Goal: Transaction & Acquisition: Obtain resource

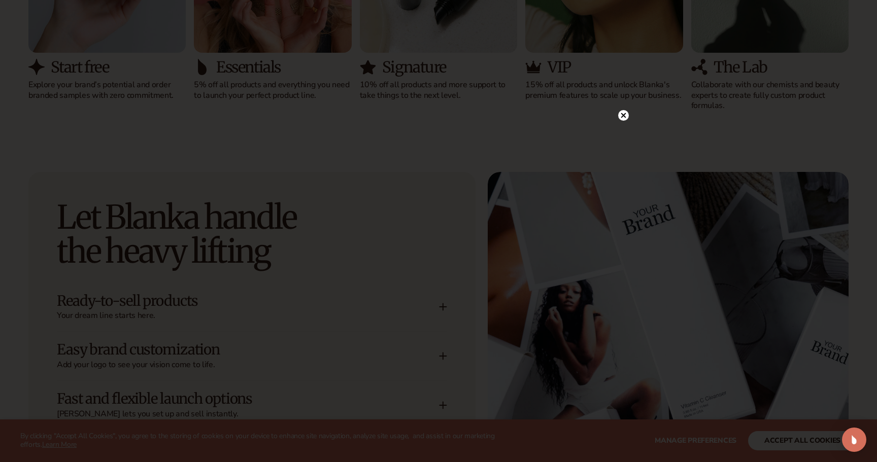
scroll to position [1154, 0]
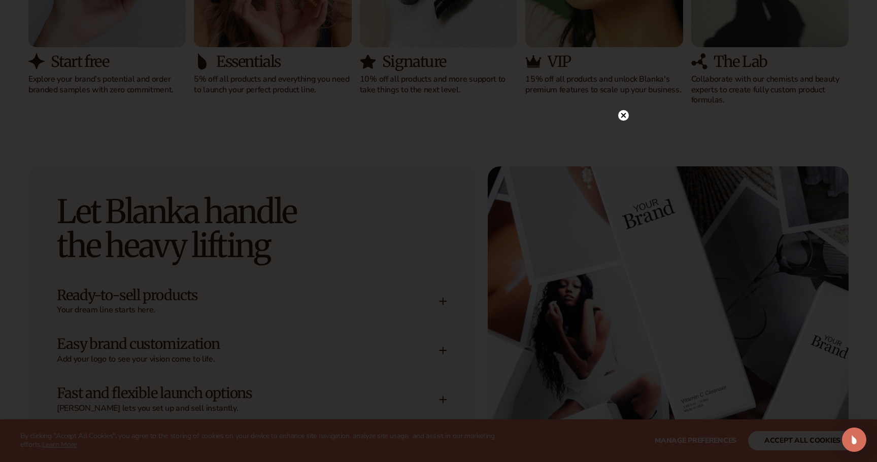
click at [622, 118] on circle at bounding box center [623, 115] width 11 height 11
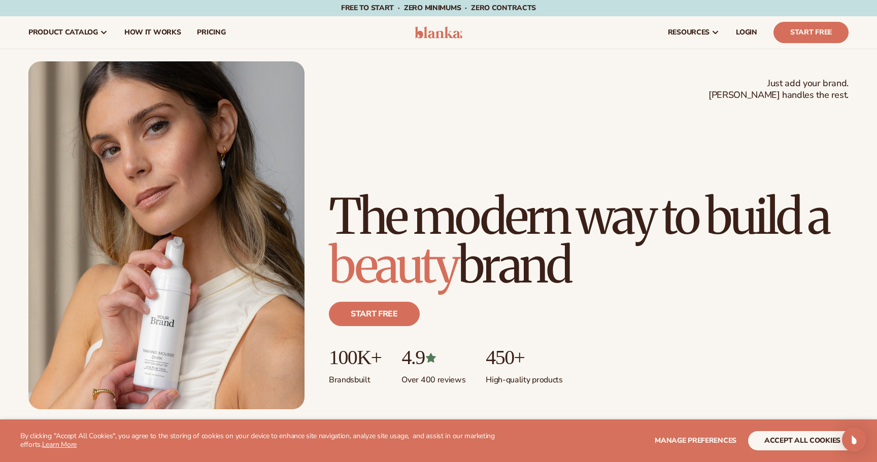
scroll to position [0, 0]
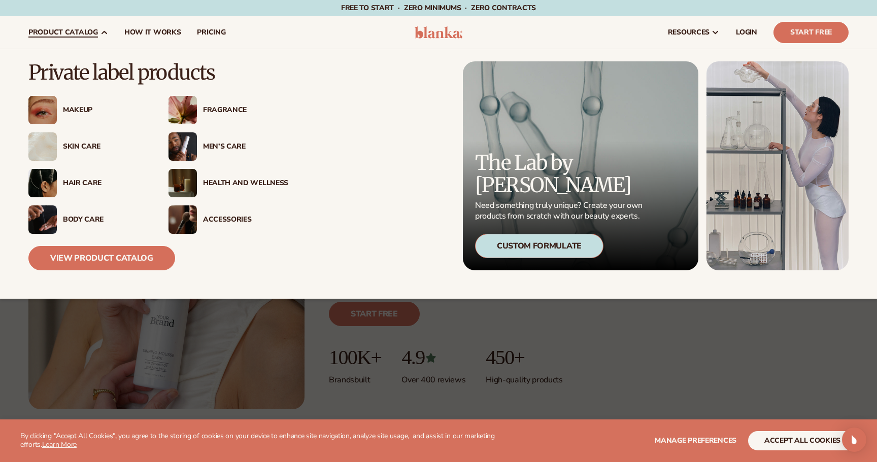
click at [87, 141] on div "Skin Care" at bounding box center [88, 146] width 120 height 28
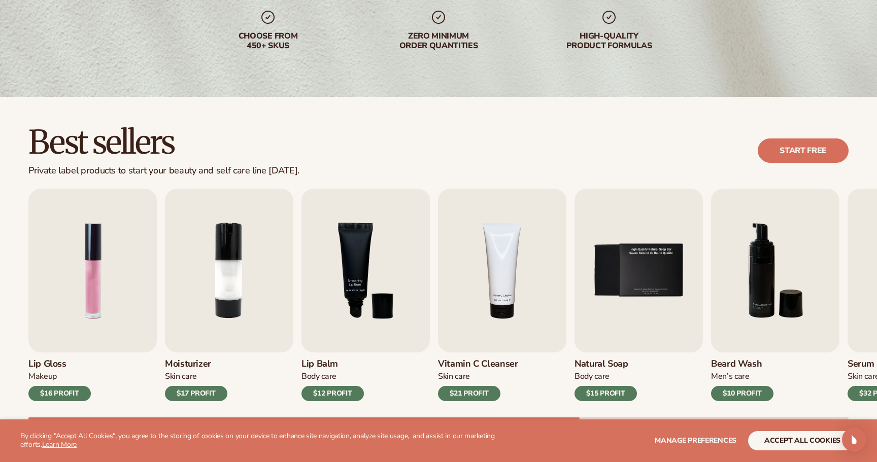
scroll to position [299, 0]
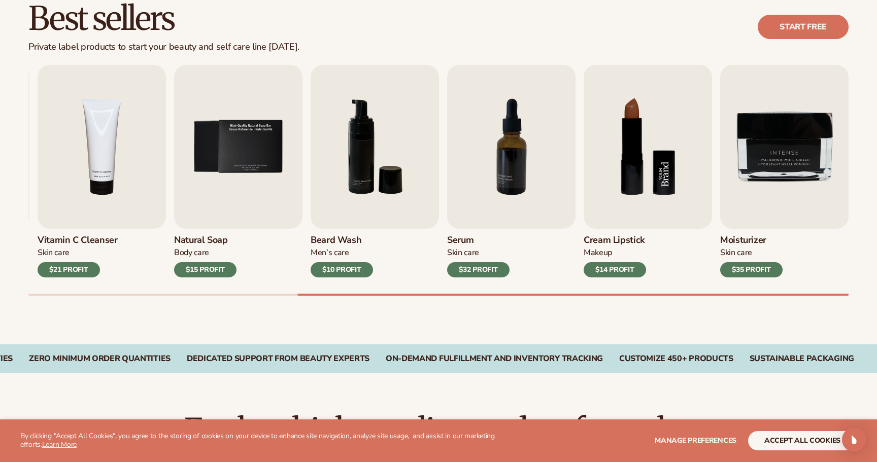
click at [674, 174] on img "8 / 9" at bounding box center [648, 147] width 128 height 164
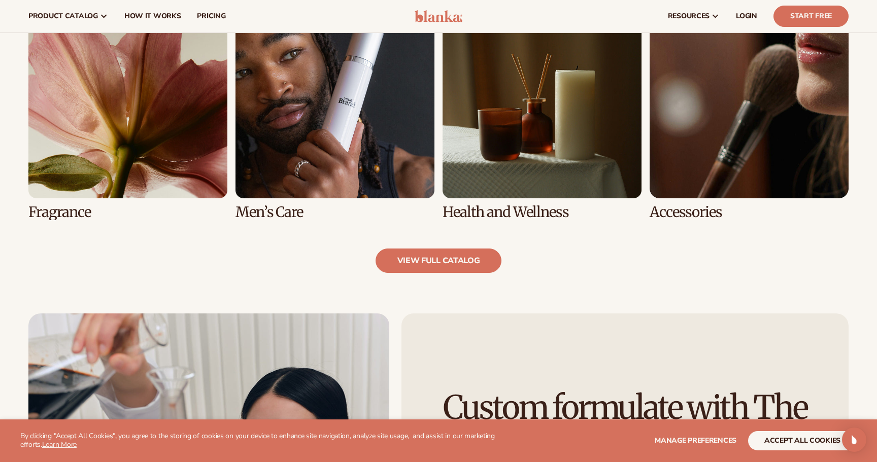
scroll to position [970, 0]
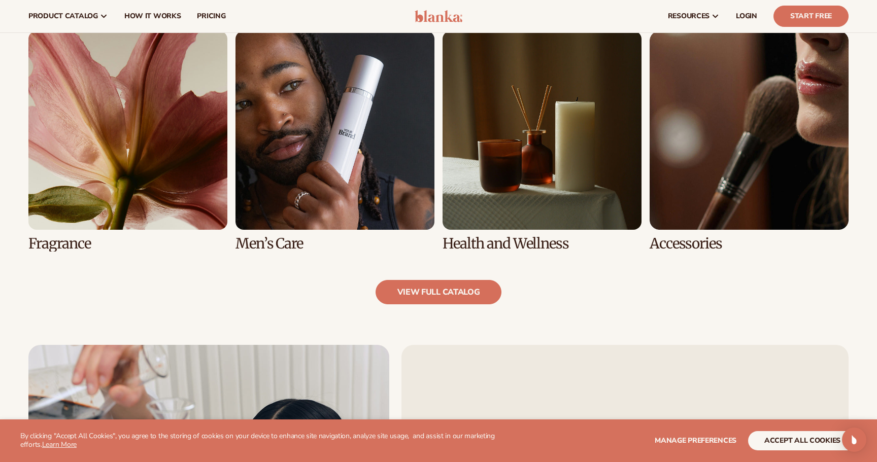
click at [381, 161] on link "6 / 8" at bounding box center [335, 141] width 199 height 221
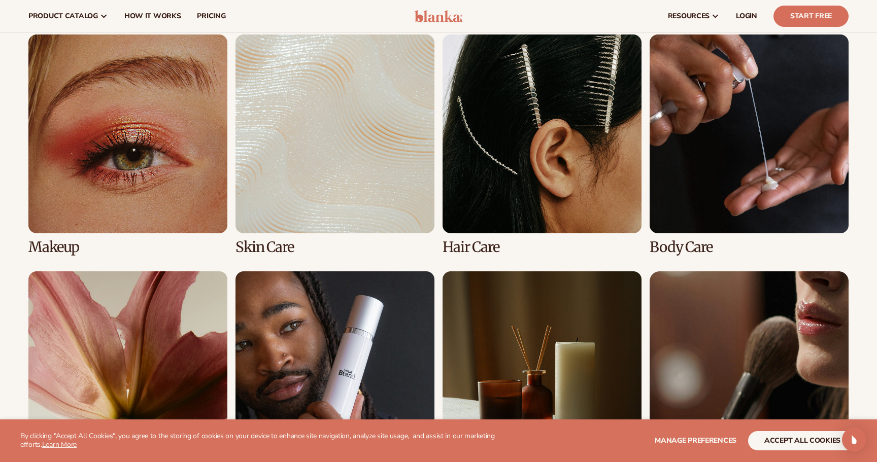
scroll to position [743, 0]
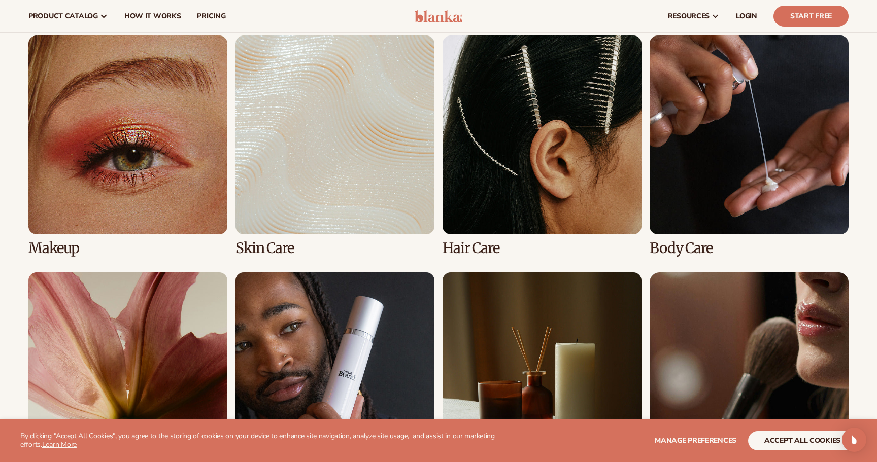
click at [142, 187] on link "1 / 8" at bounding box center [127, 146] width 199 height 221
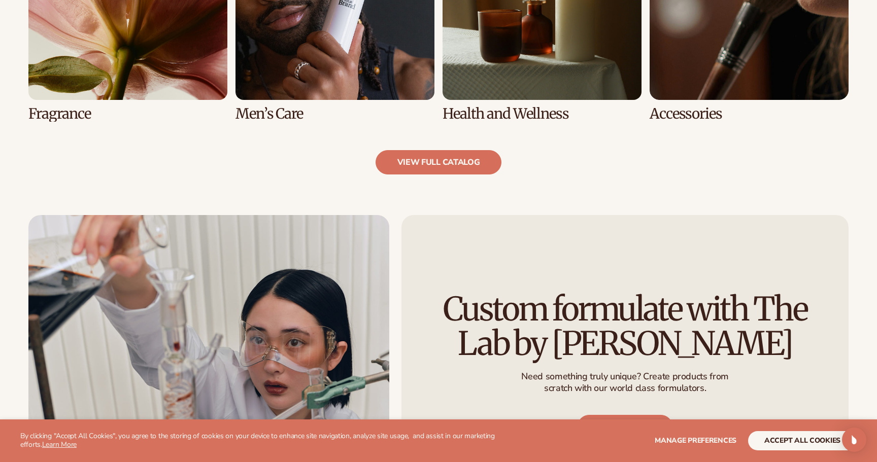
scroll to position [1107, 0]
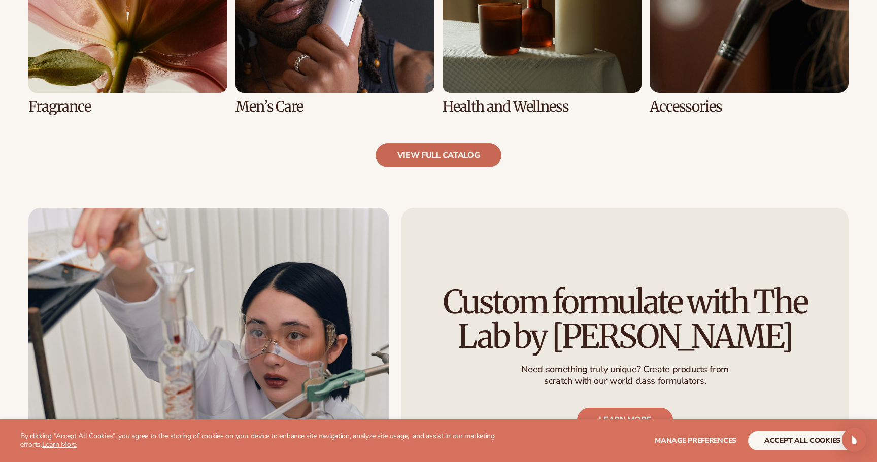
click at [393, 146] on link "view full catalog" at bounding box center [439, 155] width 126 height 24
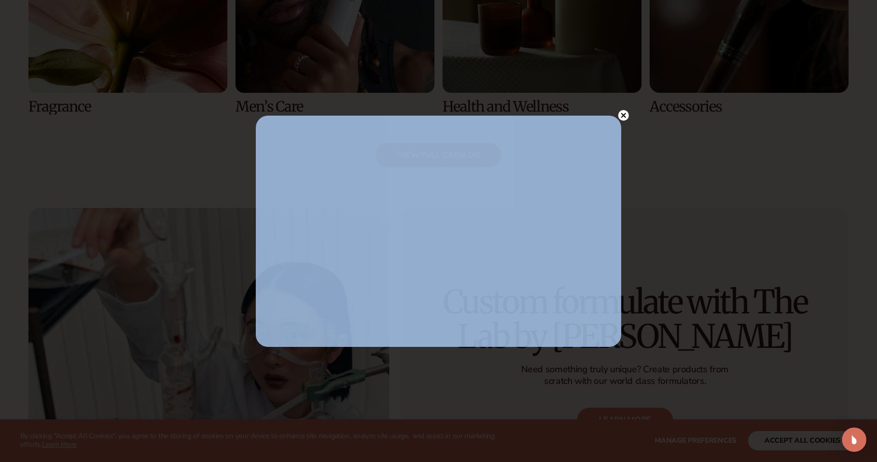
click at [622, 118] on circle at bounding box center [623, 115] width 11 height 11
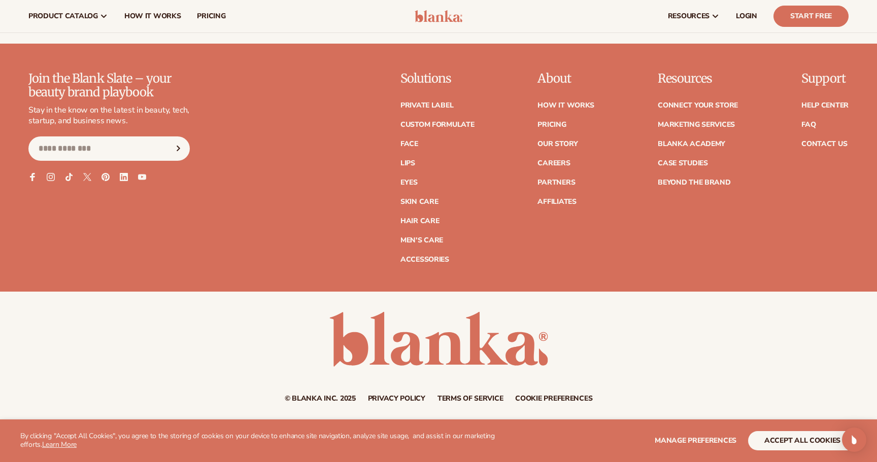
scroll to position [1918, 0]
click at [88, 140] on input "Email" at bounding box center [108, 149] width 161 height 24
type input "**********"
click at [180, 147] on icon "Subscribe" at bounding box center [178, 149] width 3 height 5
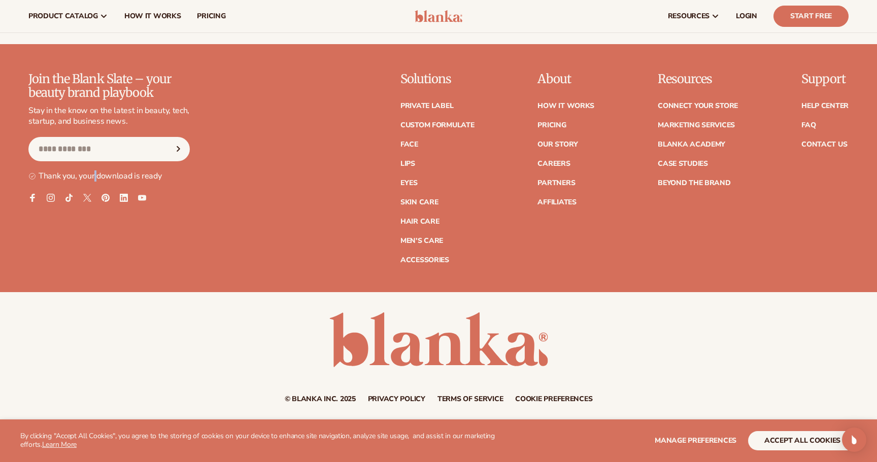
click at [96, 177] on h3 "Thank you, your download is ready" at bounding box center [94, 177] width 133 height 10
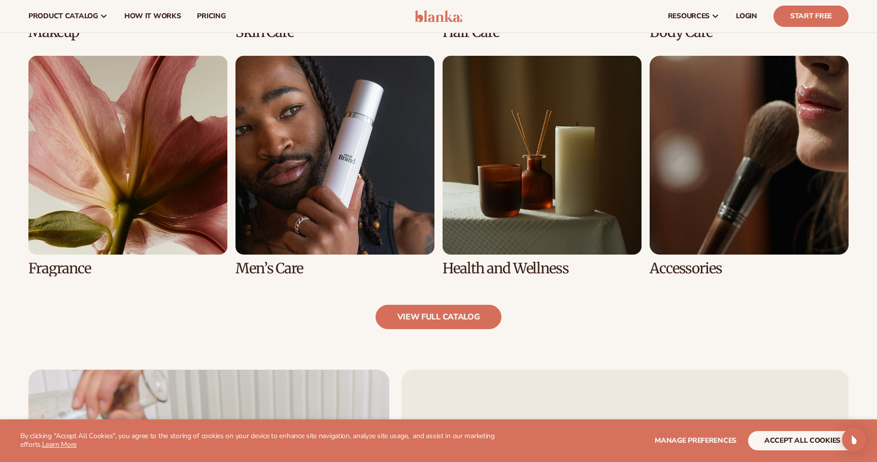
scroll to position [937, 1]
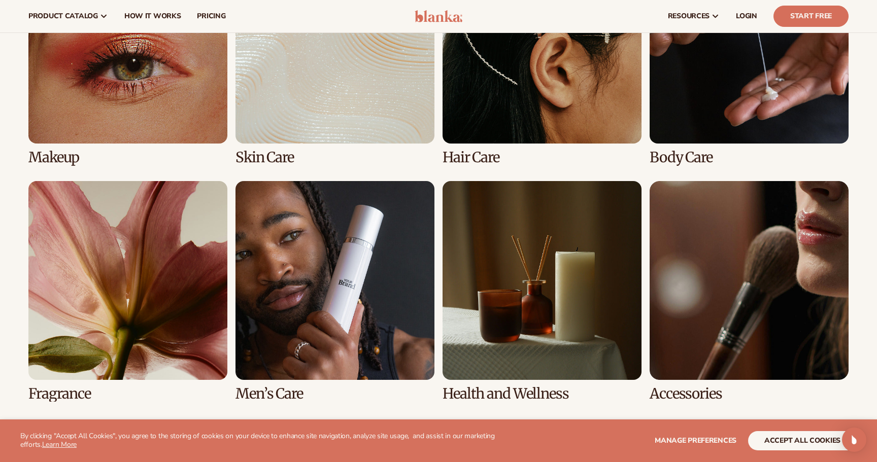
click at [491, 202] on link "7 / 8" at bounding box center [542, 291] width 199 height 221
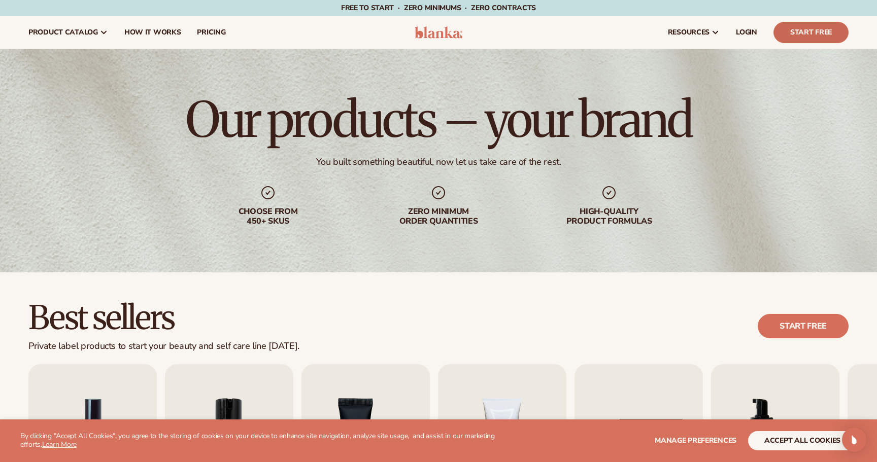
click at [832, 35] on link "Start Free" at bounding box center [811, 32] width 75 height 21
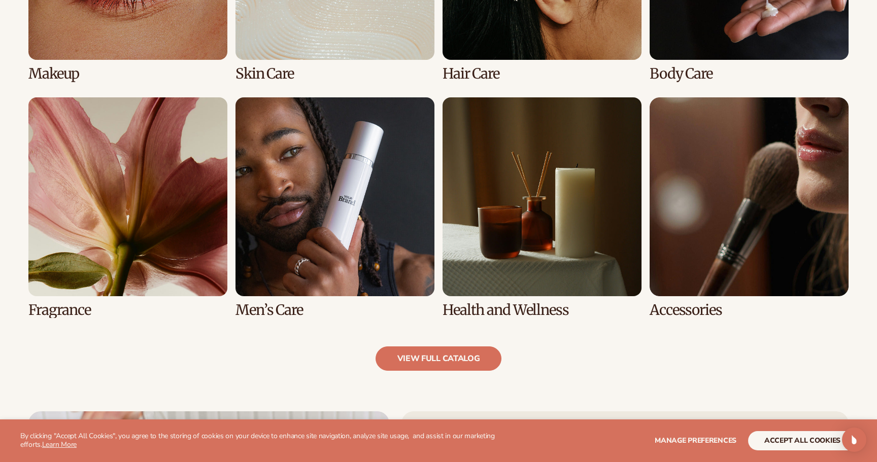
scroll to position [921, 0]
